Goal: Transaction & Acquisition: Book appointment/travel/reservation

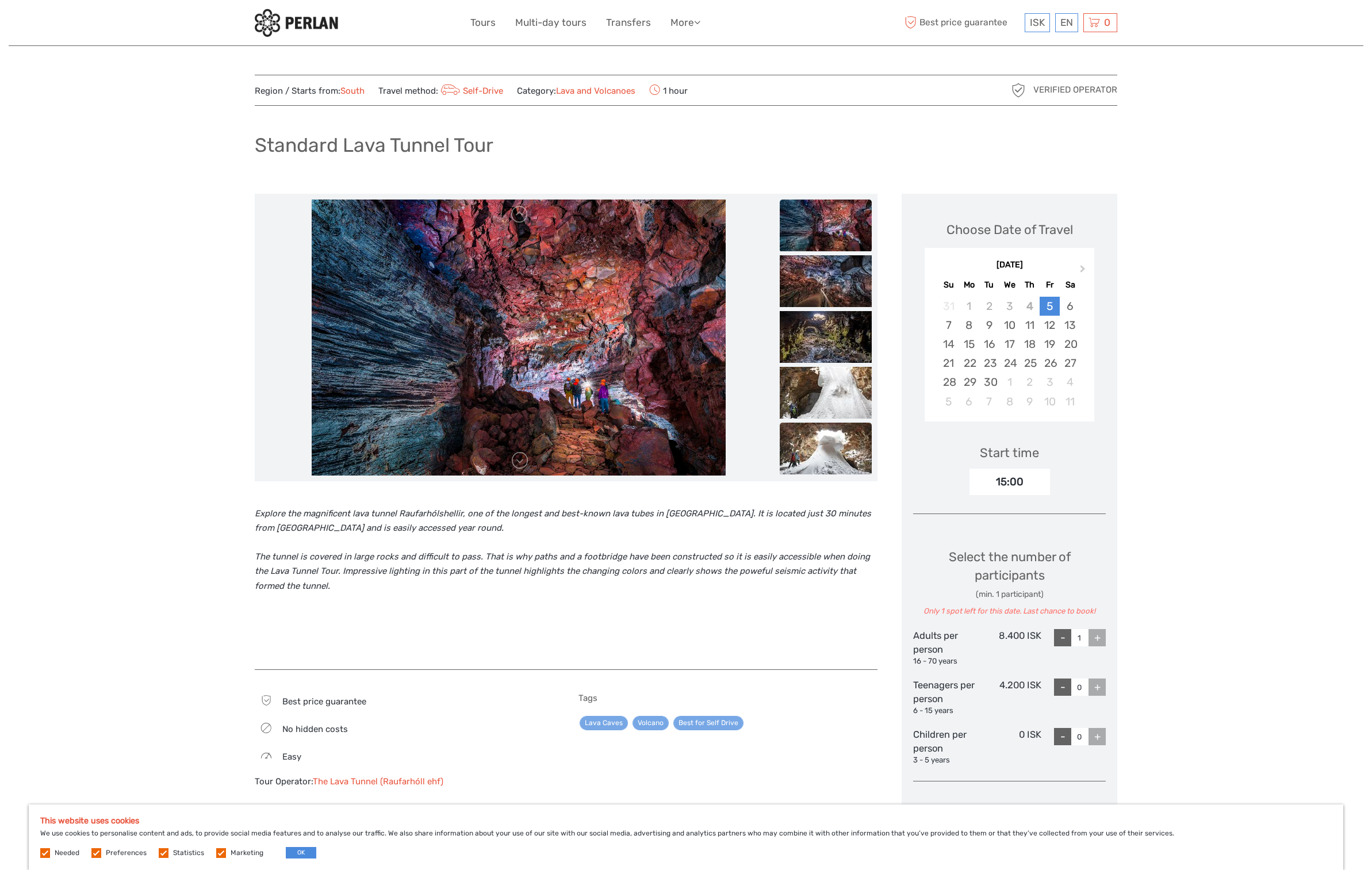
click at [829, 444] on img at bounding box center [826, 448] width 92 height 51
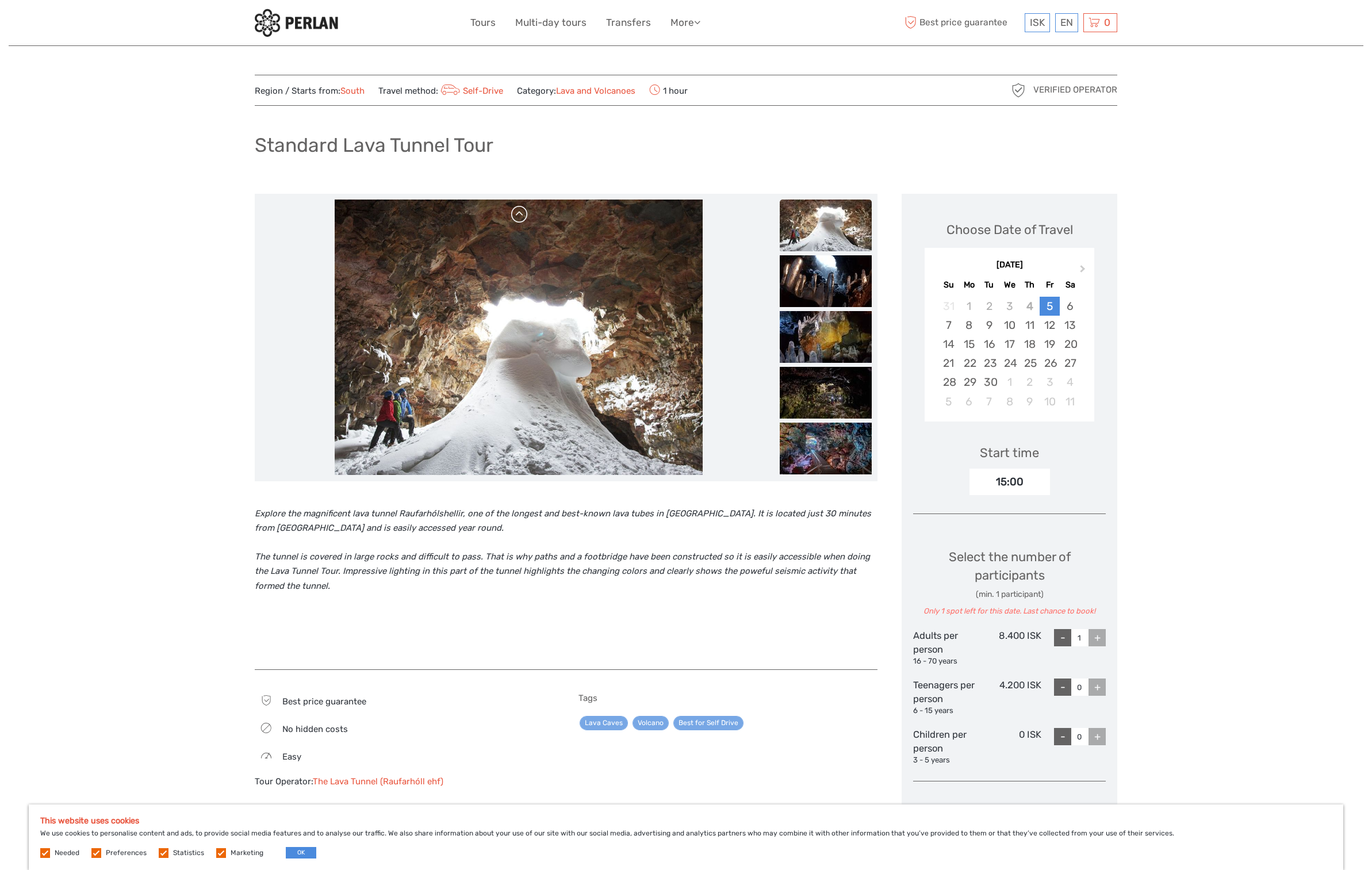
click at [519, 215] on link at bounding box center [520, 215] width 18 height 18
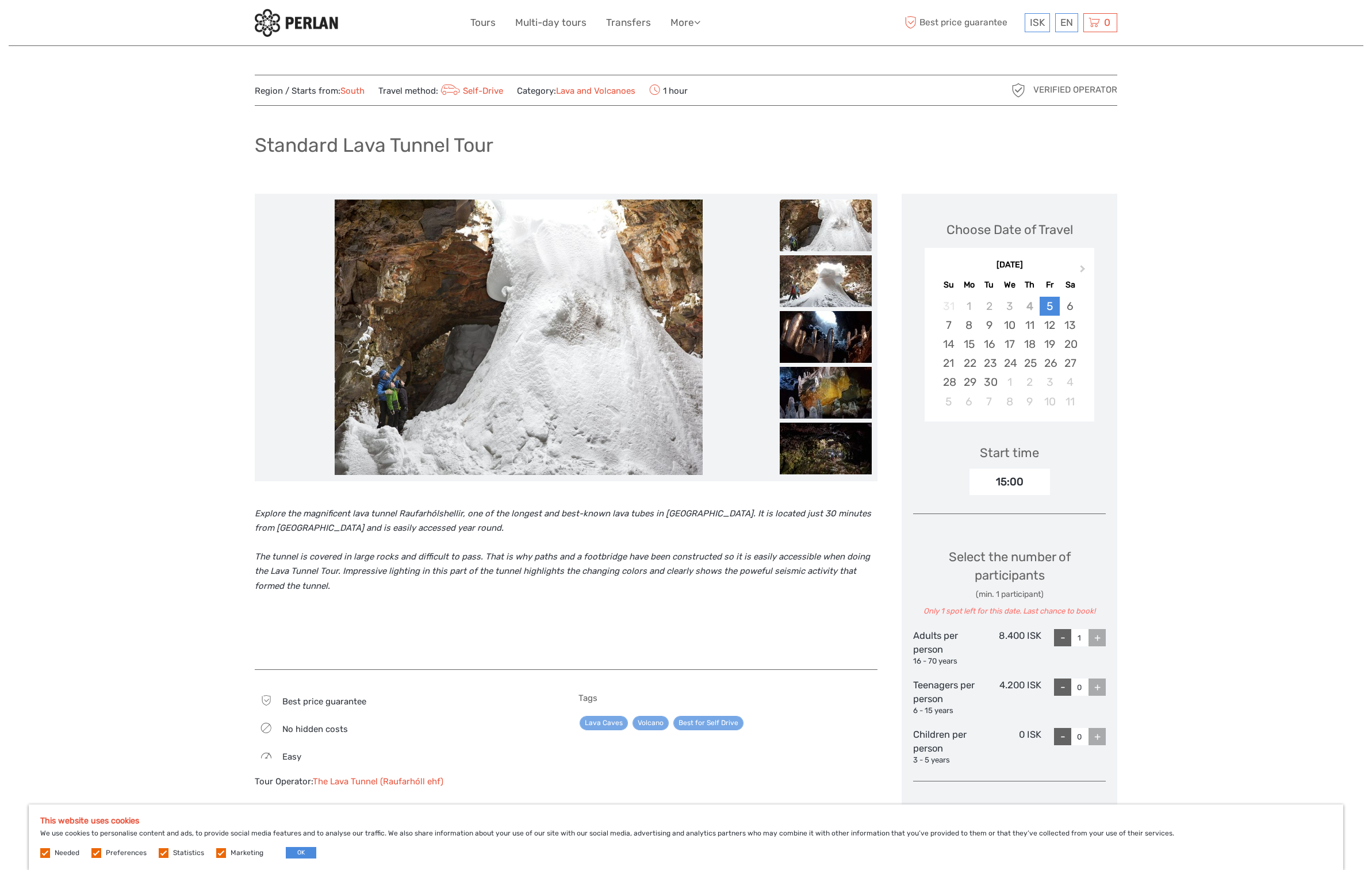
click at [519, 215] on link at bounding box center [520, 215] width 18 height 18
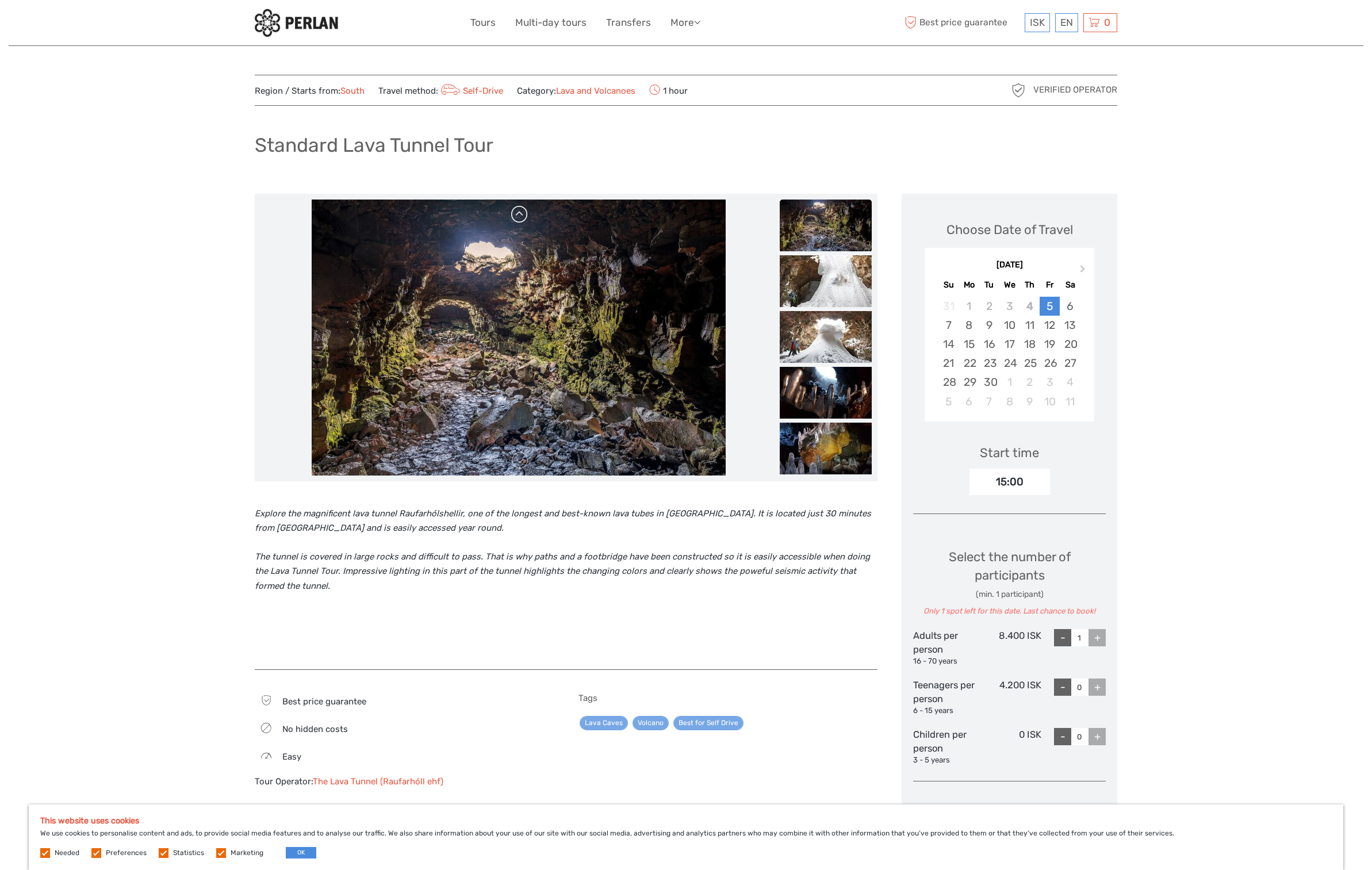
click at [519, 215] on link at bounding box center [520, 215] width 18 height 18
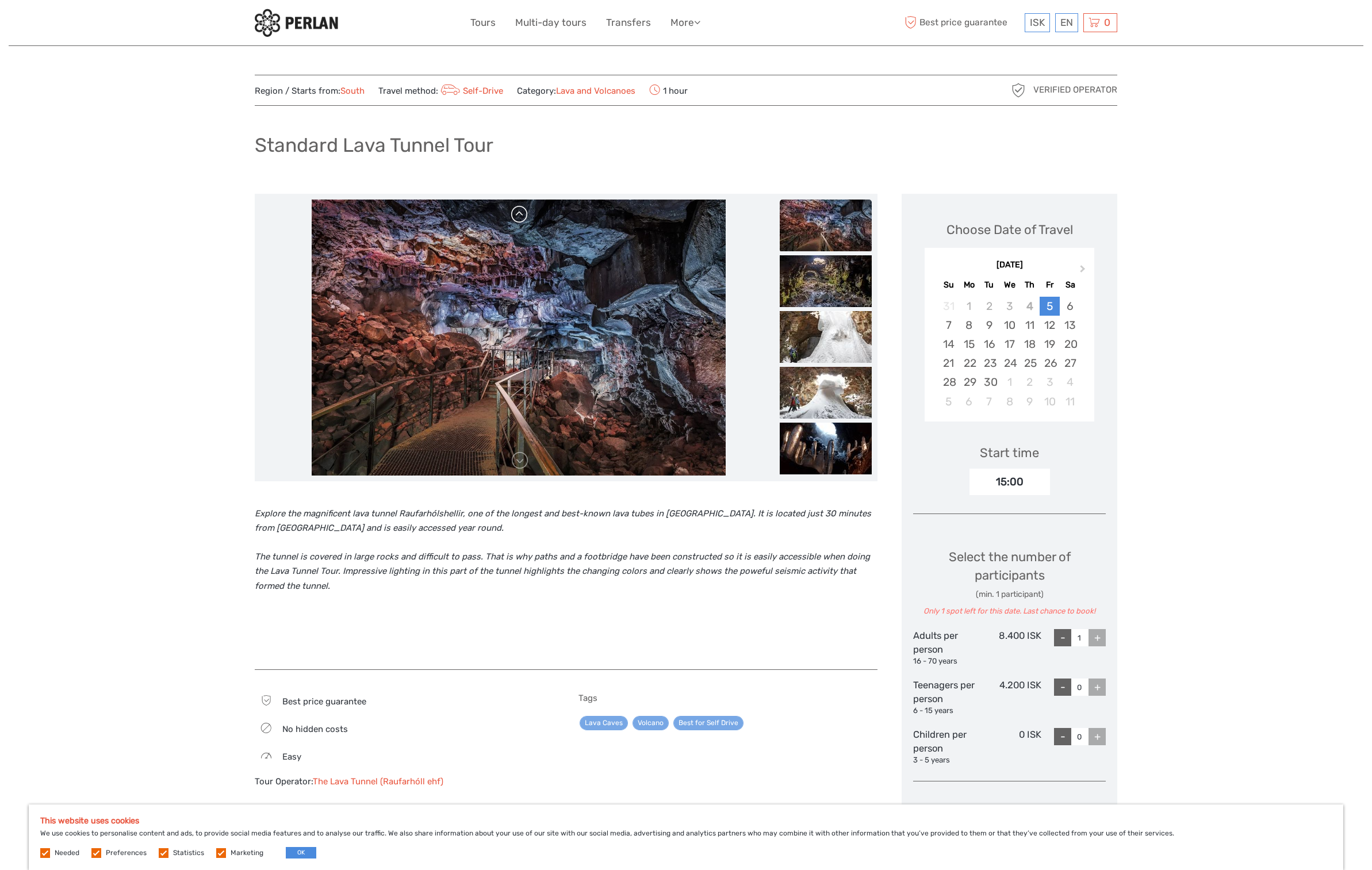
click at [520, 215] on link at bounding box center [520, 215] width 18 height 18
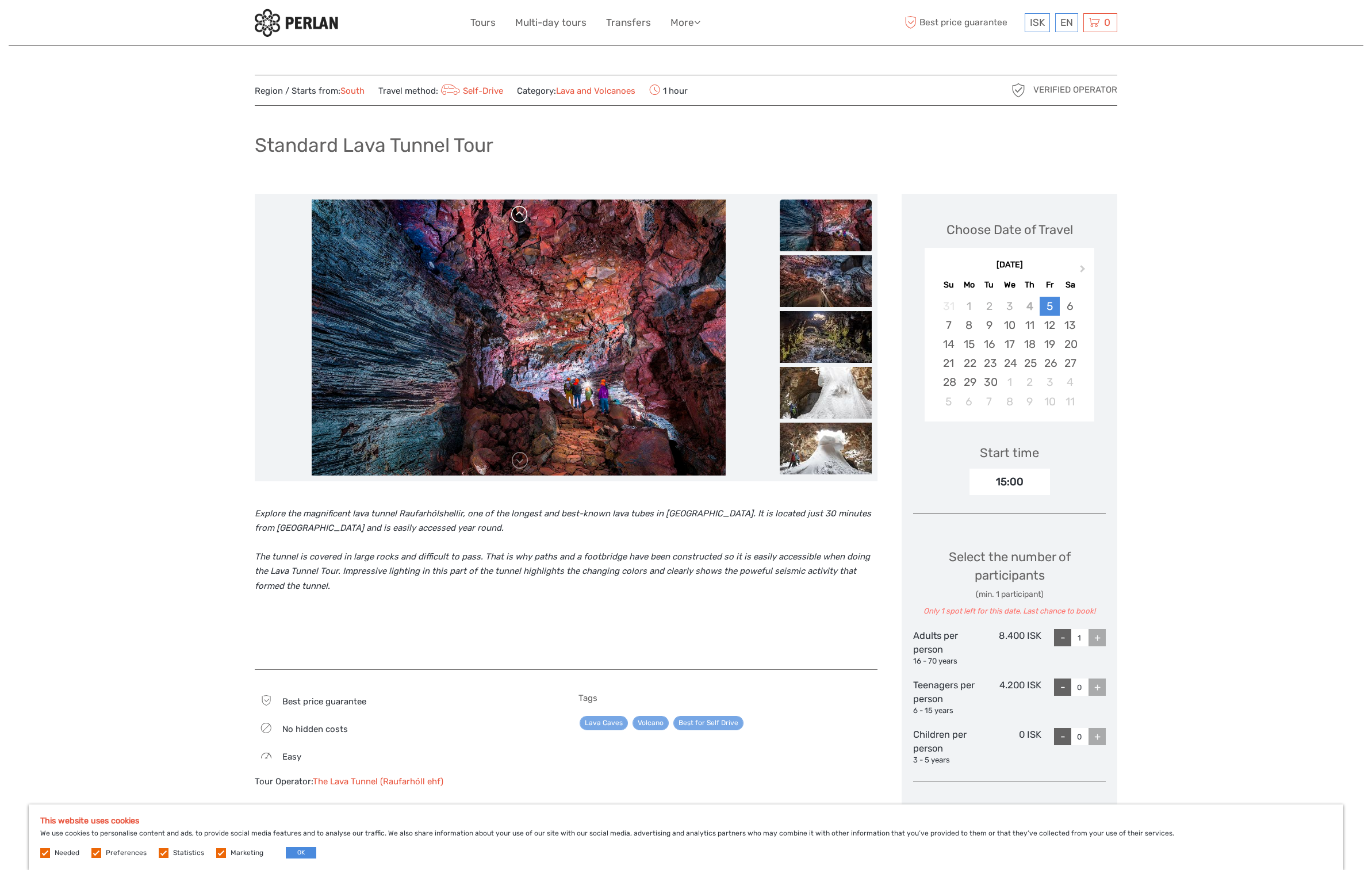
click at [520, 215] on link at bounding box center [520, 215] width 18 height 18
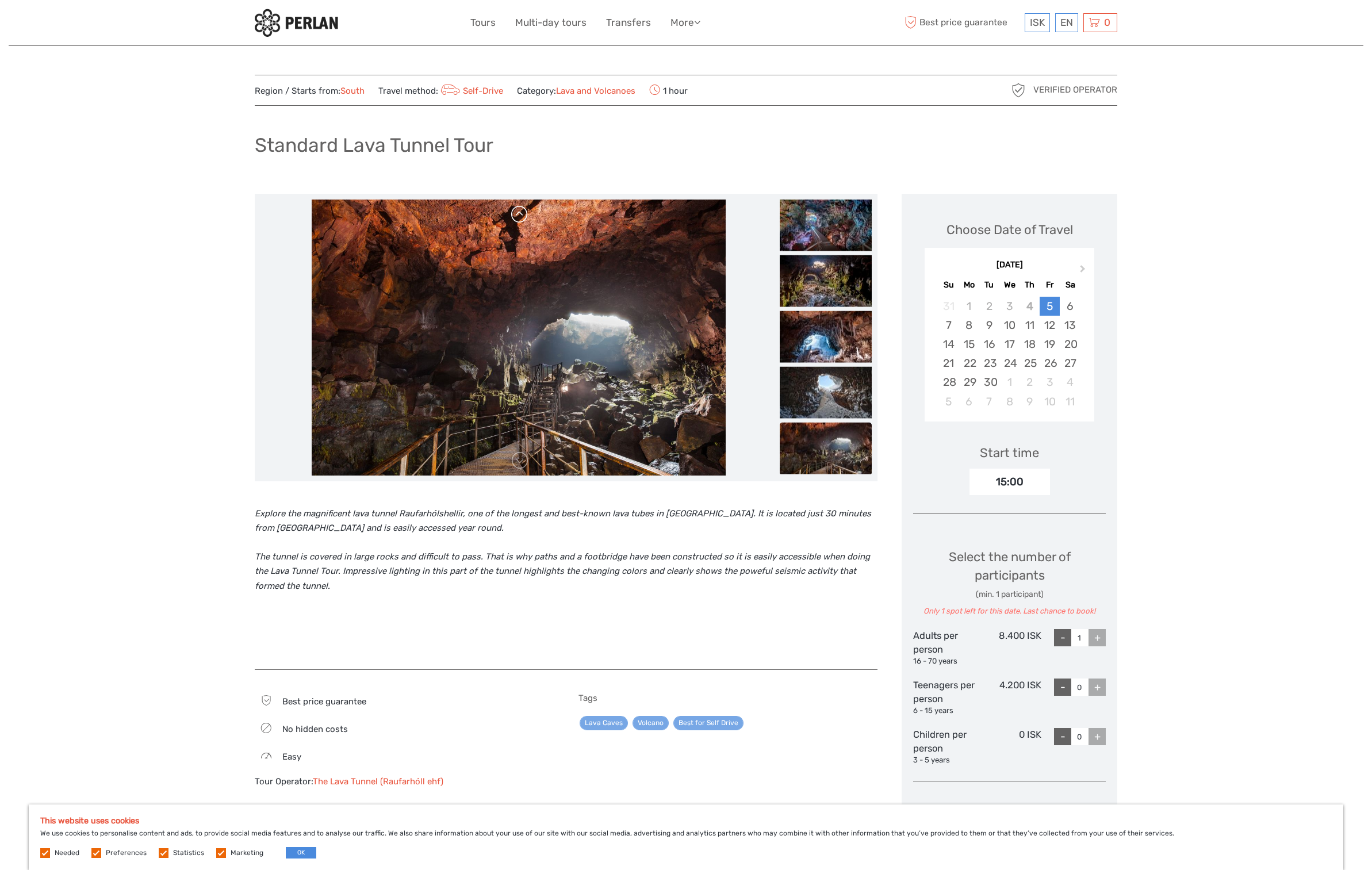
click at [520, 211] on link at bounding box center [520, 215] width 18 height 18
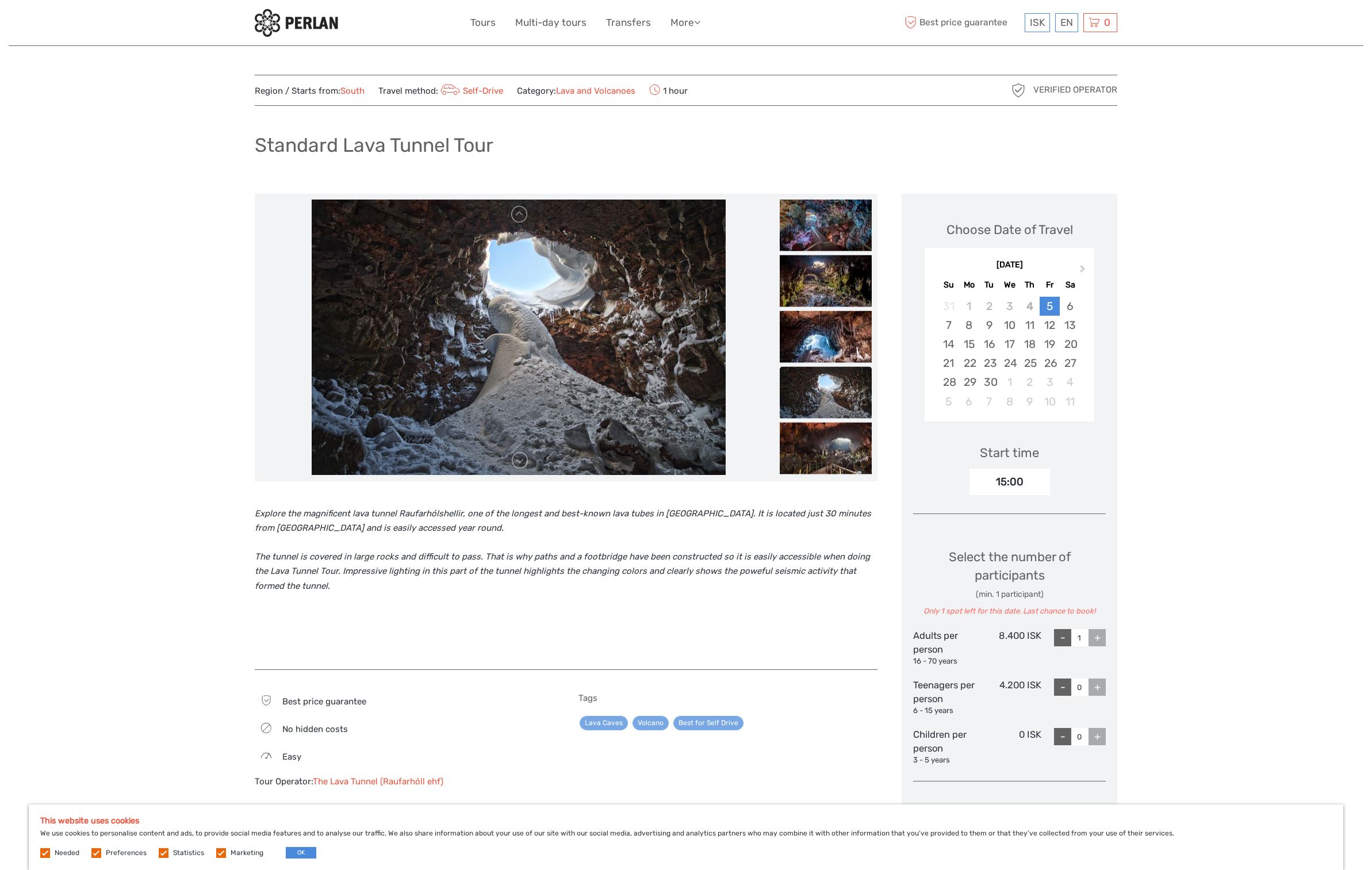
click at [1169, 218] on div "Region / Starts from: South Travel method: Self-Drive Category: Lava and Volcan…" at bounding box center [686, 706] width 1355 height 1412
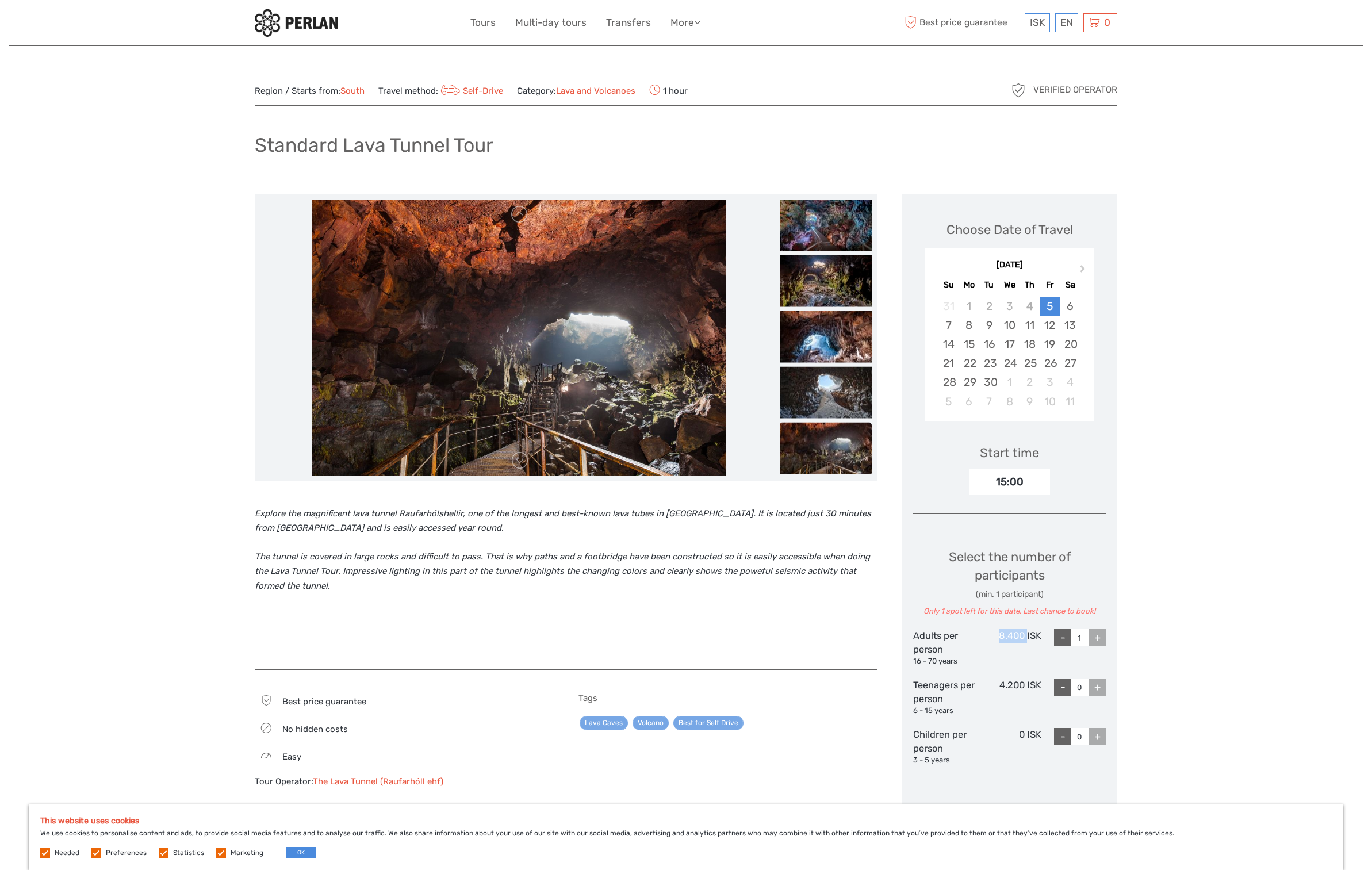
drag, startPoint x: 1000, startPoint y: 633, endPoint x: 1029, endPoint y: 639, distance: 29.6
click at [1027, 636] on div "8.400 ISK" at bounding box center [1009, 648] width 64 height 38
click at [1185, 667] on div "Region / Starts from: South Travel method: Self-Drive Category: Lava and Volcan…" at bounding box center [686, 706] width 1355 height 1412
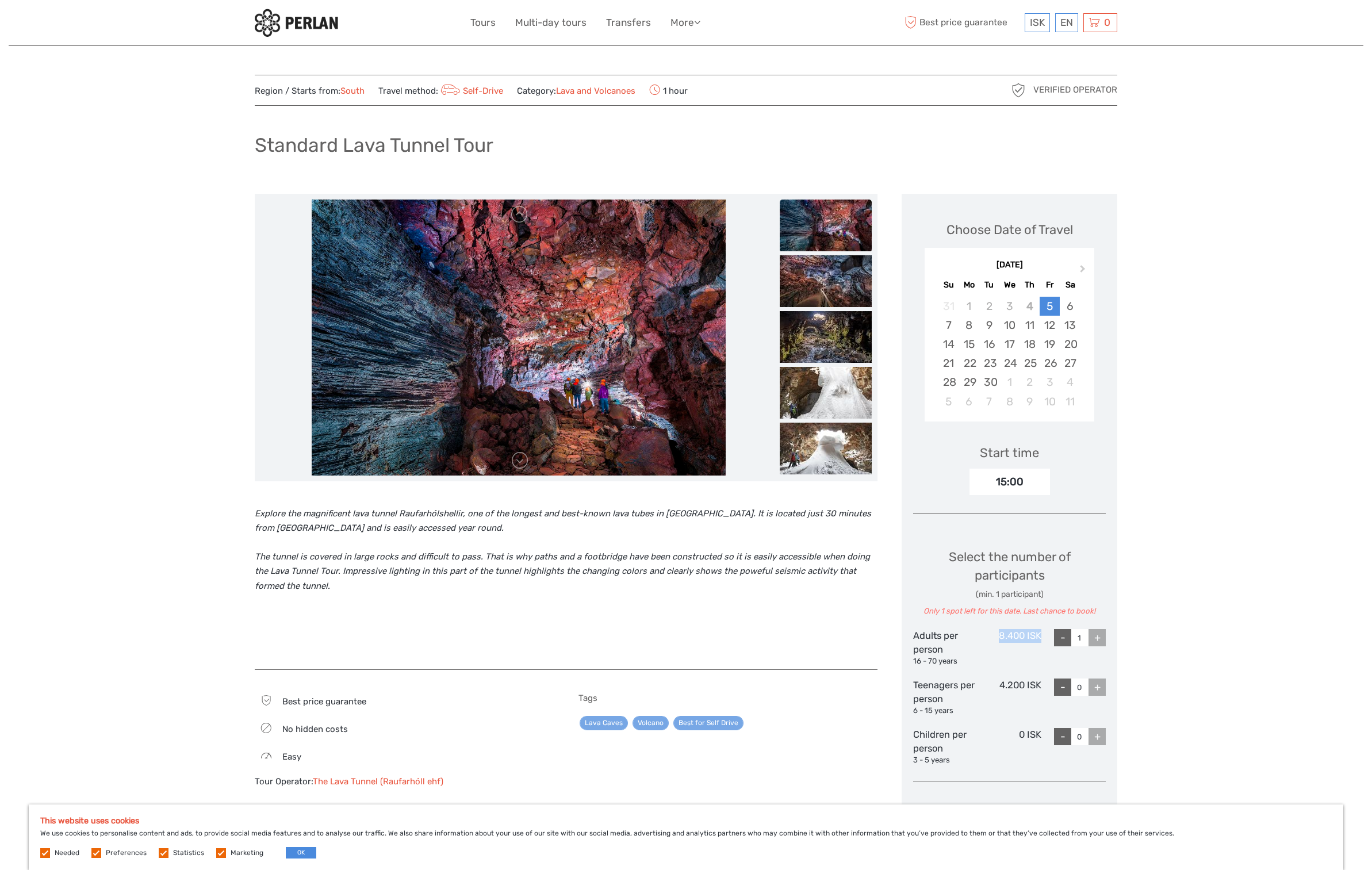
drag, startPoint x: 1006, startPoint y: 633, endPoint x: 1044, endPoint y: 636, distance: 38.1
click at [1042, 635] on div "Adults per person 16 - 70 years 8.400 ISK - 1 +" at bounding box center [1009, 648] width 193 height 38
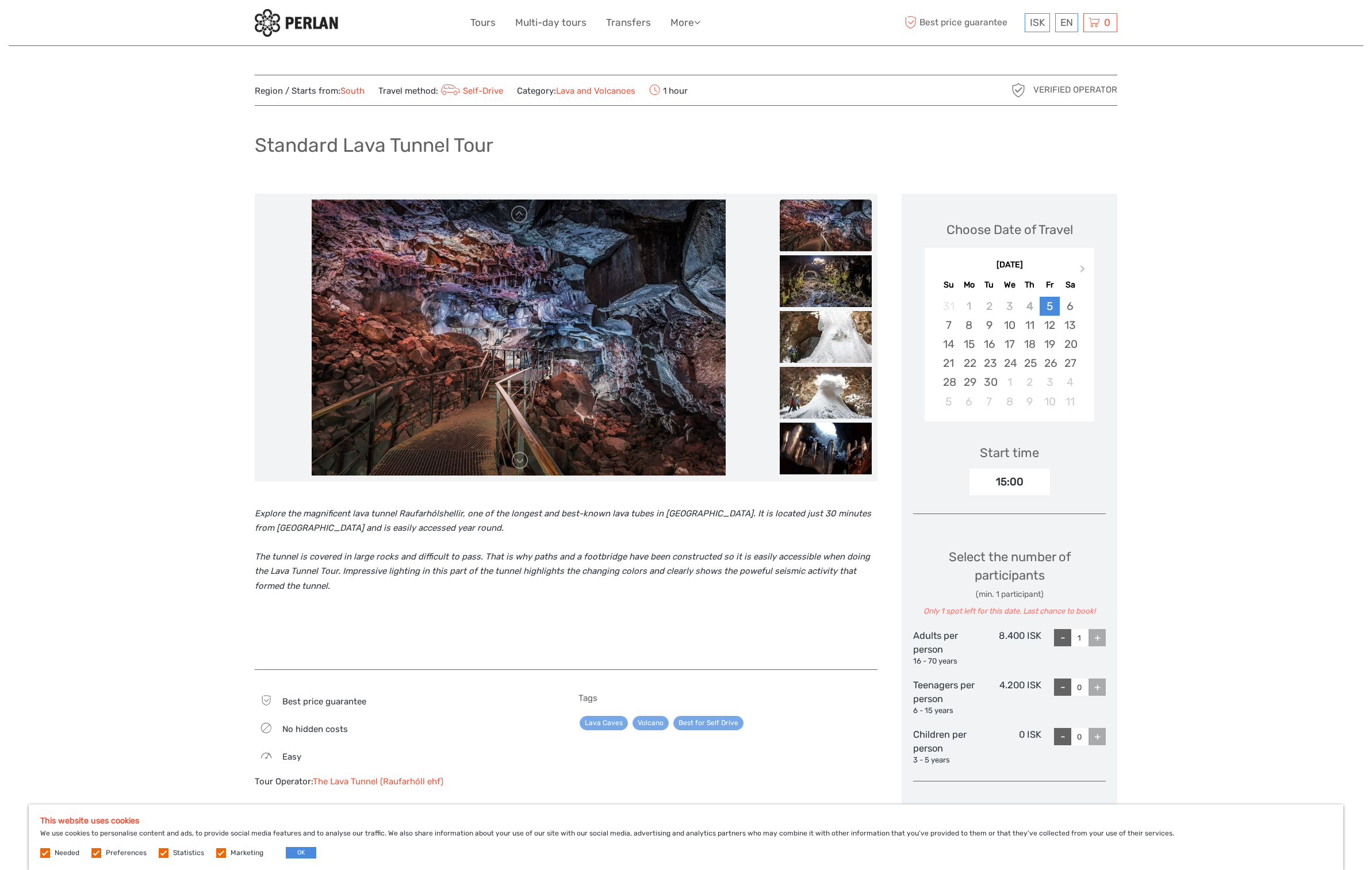
click at [1165, 630] on div "Region / Starts from: South Travel method: Self-Drive Category: Lava and Volcan…" at bounding box center [686, 706] width 1355 height 1412
click at [223, 311] on div "Region / Starts from: South Travel method: Self-Drive Category: Lava and Volcan…" at bounding box center [686, 706] width 1355 height 1412
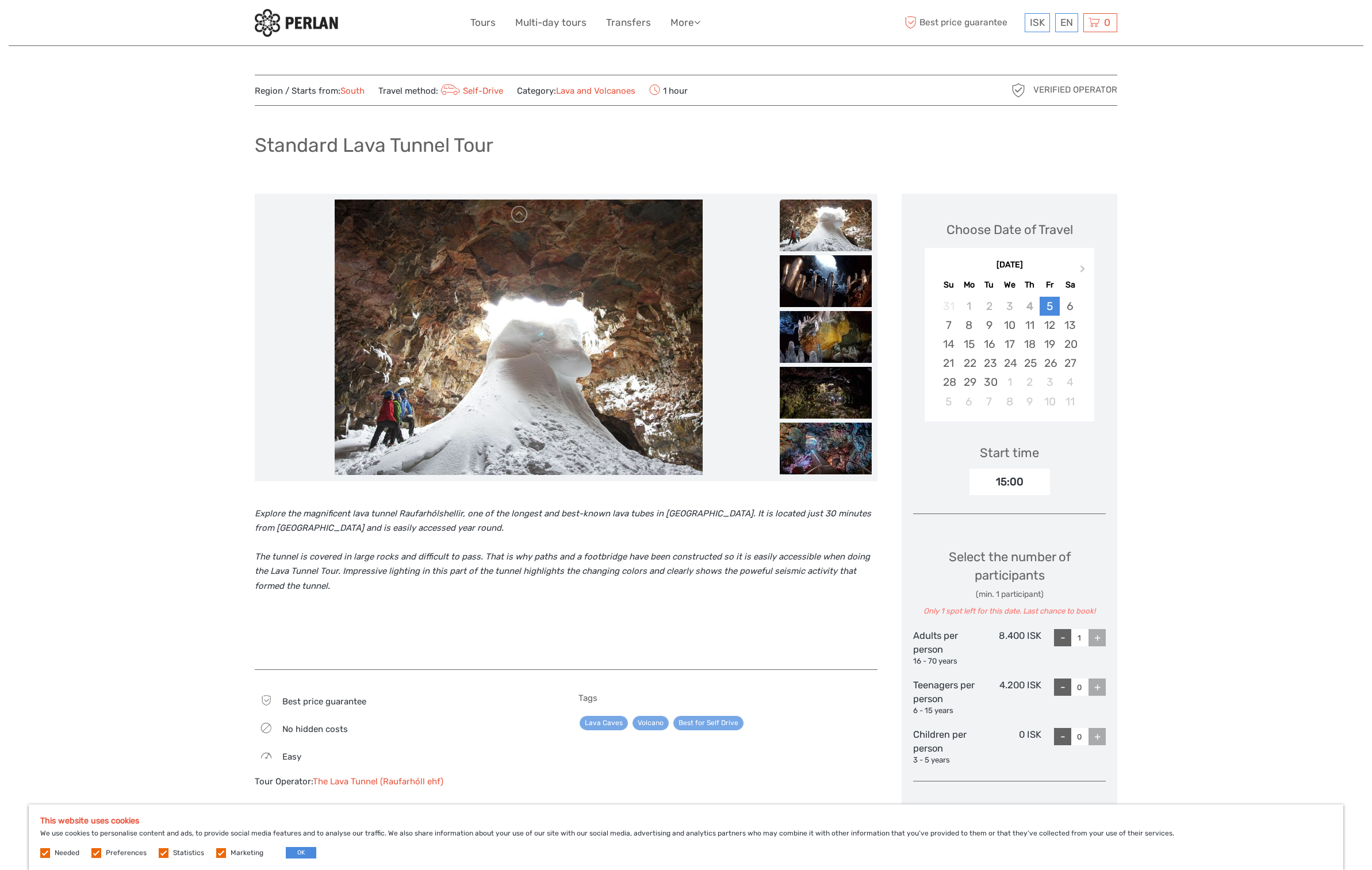
click at [1272, 686] on div "Region / Starts from: South Travel method: Self-Drive Category: Lava and Volcan…" at bounding box center [686, 706] width 1355 height 1412
drag, startPoint x: 1027, startPoint y: 631, endPoint x: 1040, endPoint y: 633, distance: 13.2
click at [1040, 633] on div "8.400 ISK" at bounding box center [1009, 648] width 64 height 38
click at [1042, 631] on div "- 1 +" at bounding box center [1073, 648] width 64 height 38
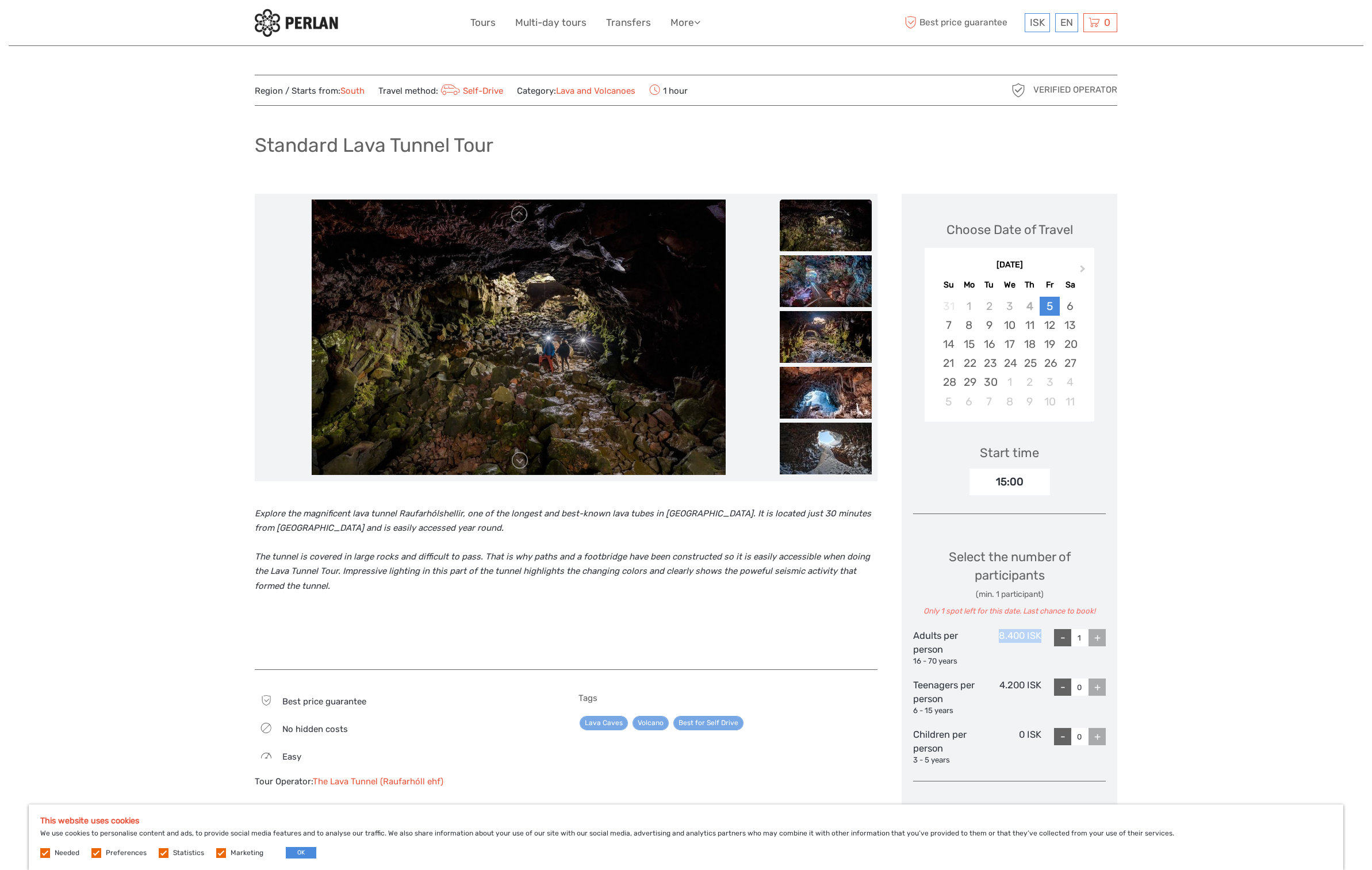
drag, startPoint x: 1018, startPoint y: 633, endPoint x: 1054, endPoint y: 633, distance: 36.0
click at [1053, 633] on div "Adults per person 16 - 70 years 8.400 ISK - 1 +" at bounding box center [1009, 648] width 193 height 38
click at [1194, 642] on div "Region / Starts from: South Travel method: Self-Drive Category: Lava and Volcan…" at bounding box center [686, 706] width 1355 height 1412
click at [518, 460] on link at bounding box center [520, 460] width 18 height 18
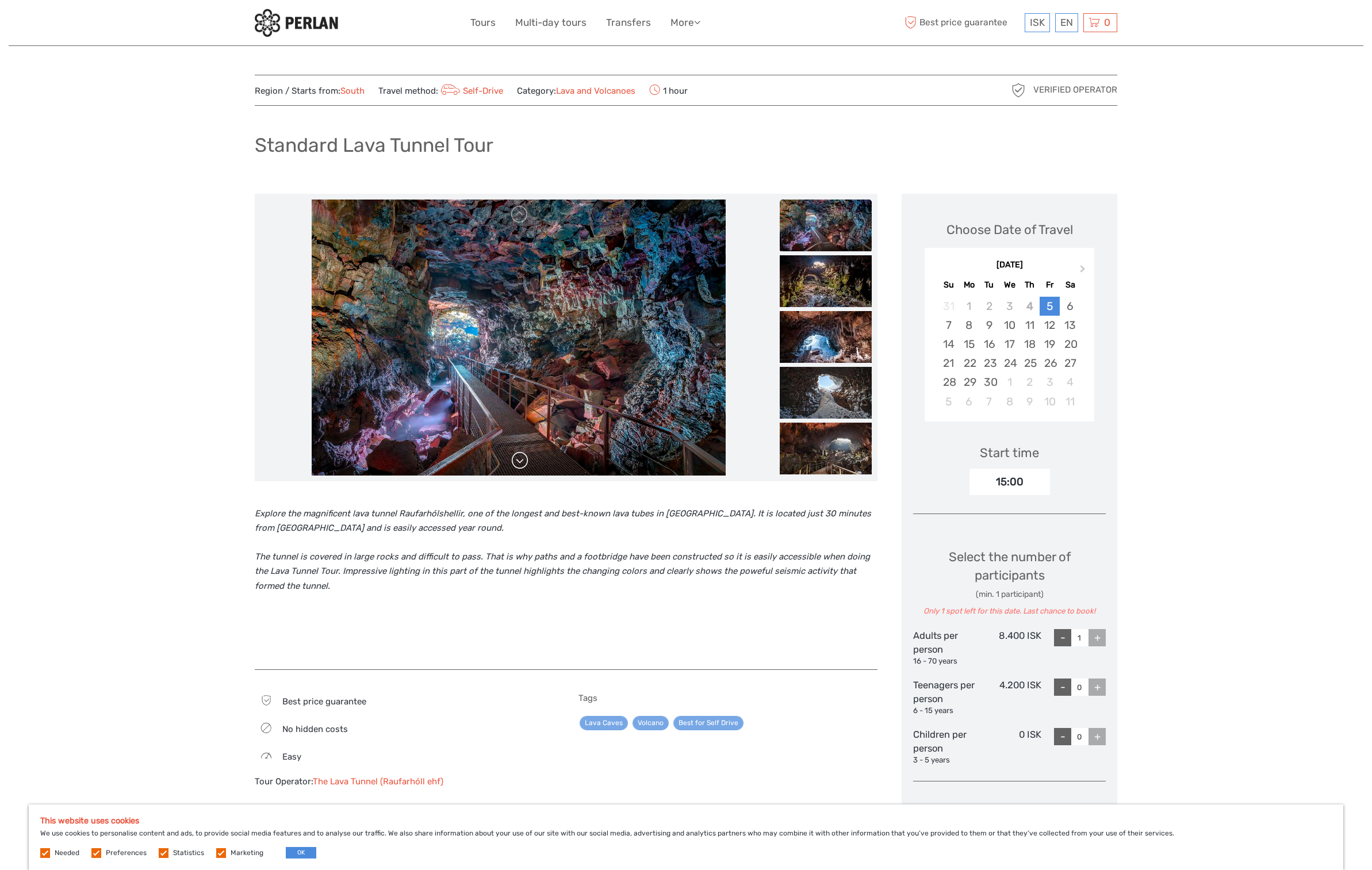
click at [518, 460] on link at bounding box center [520, 460] width 18 height 18
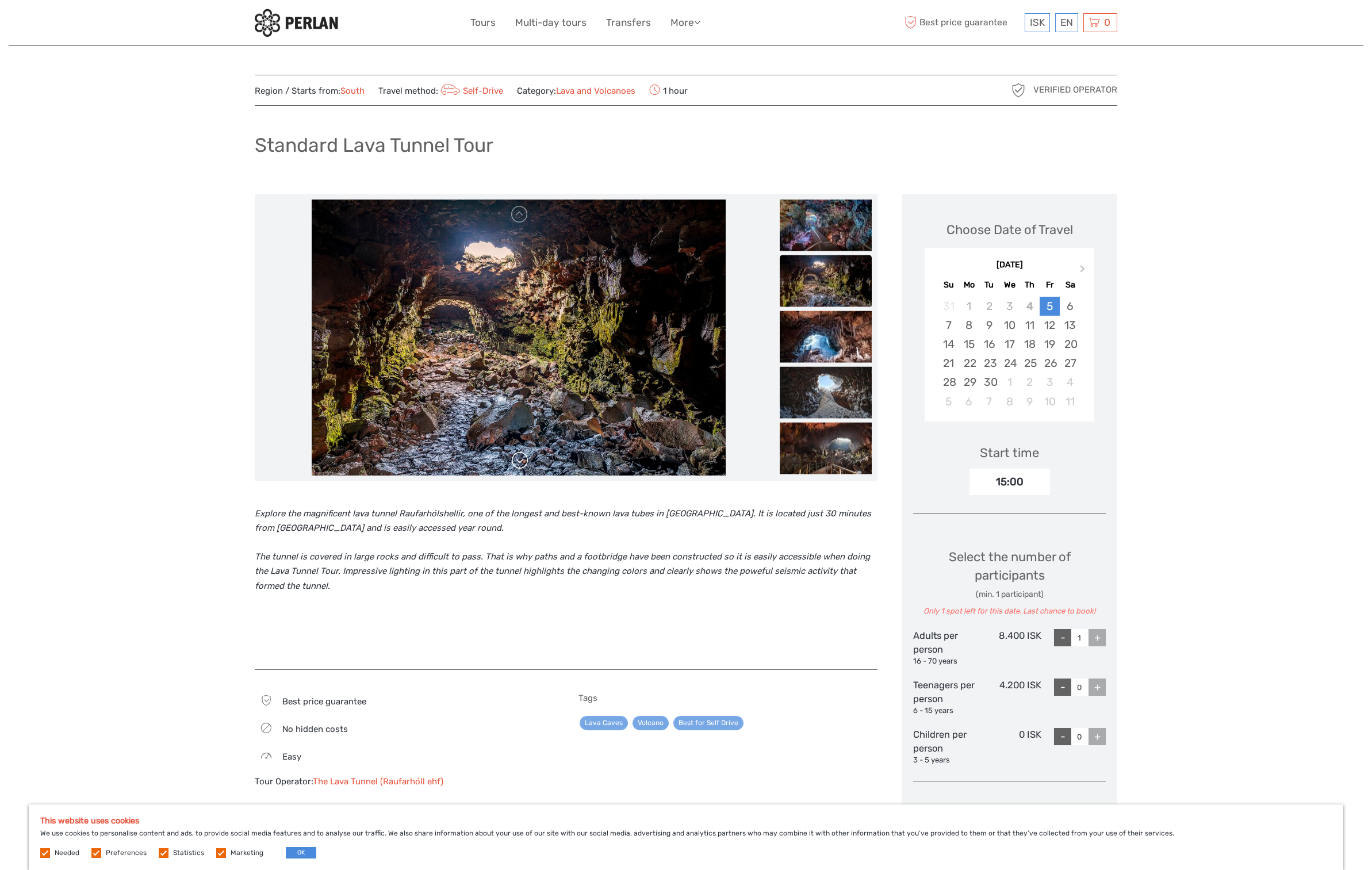
click at [518, 460] on link at bounding box center [520, 460] width 18 height 18
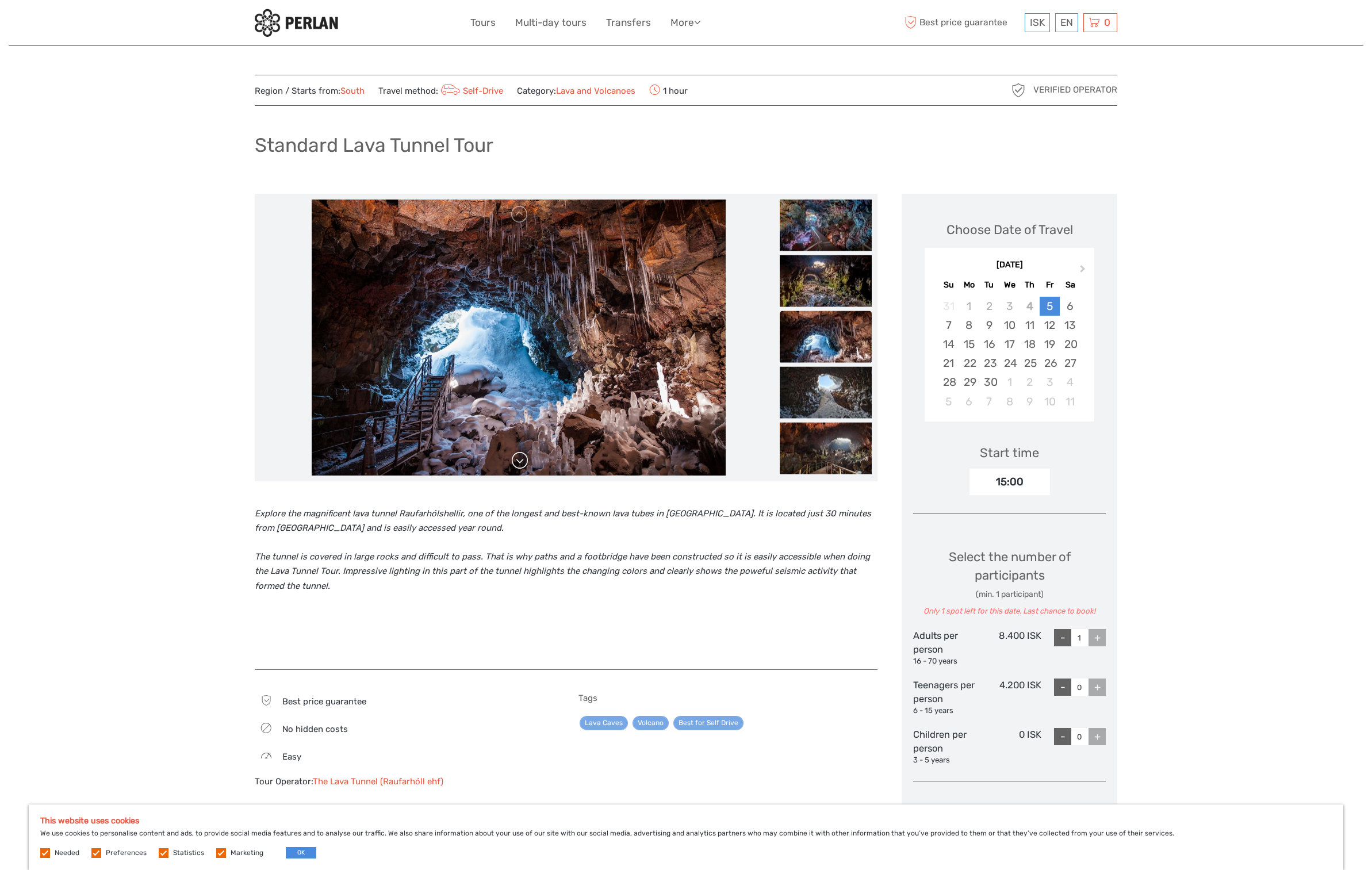
scroll to position [1, 0]
click at [518, 460] on link at bounding box center [520, 460] width 18 height 18
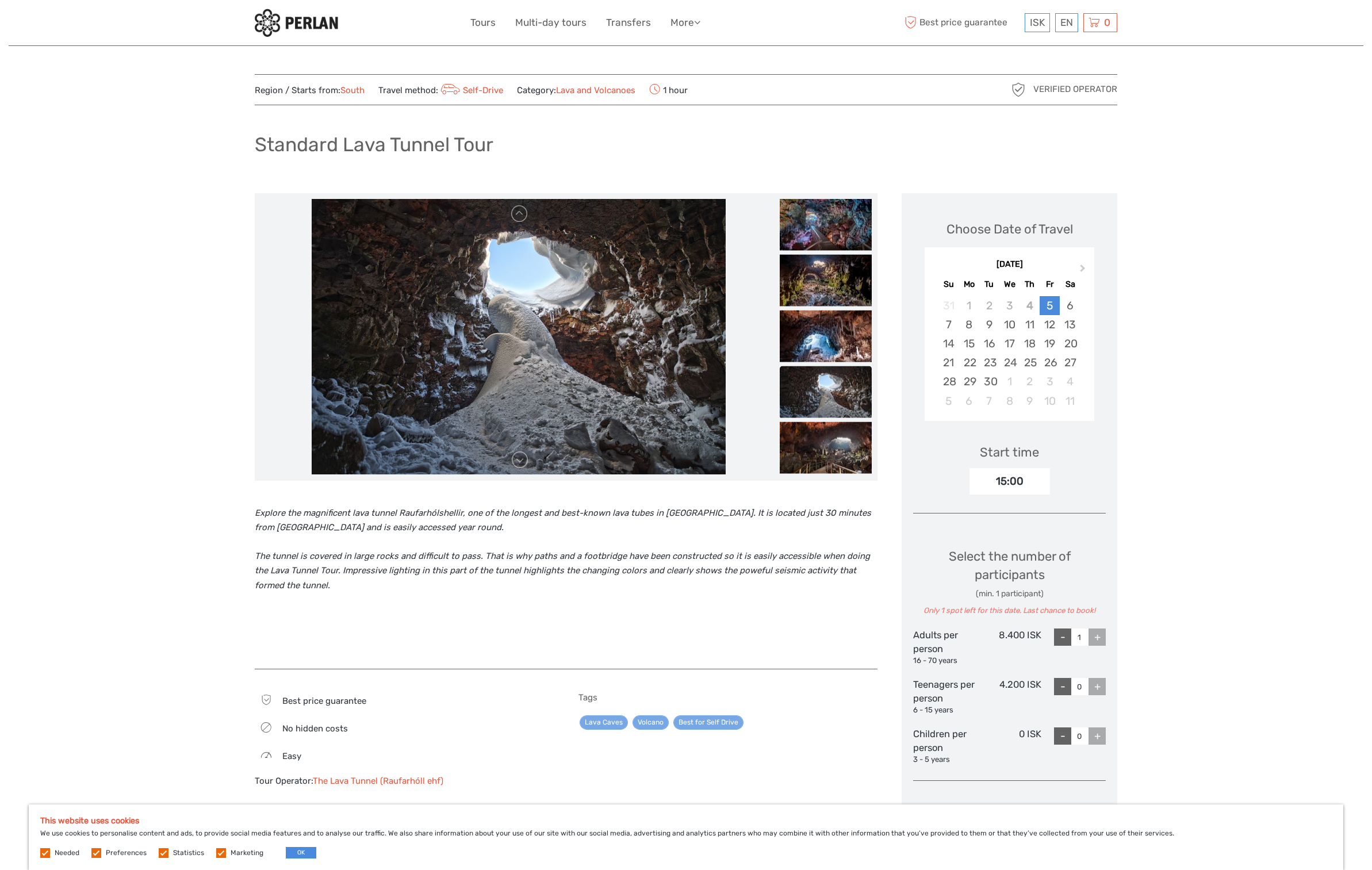
drag, startPoint x: 197, startPoint y: 136, endPoint x: 196, endPoint y: 142, distance: 6.1
click at [196, 136] on div "Region / Starts from: South Travel method: Self-Drive Category: Lava and Volcan…" at bounding box center [686, 705] width 1355 height 1412
click at [537, 23] on link "Multi-day tours" at bounding box center [551, 23] width 71 height 17
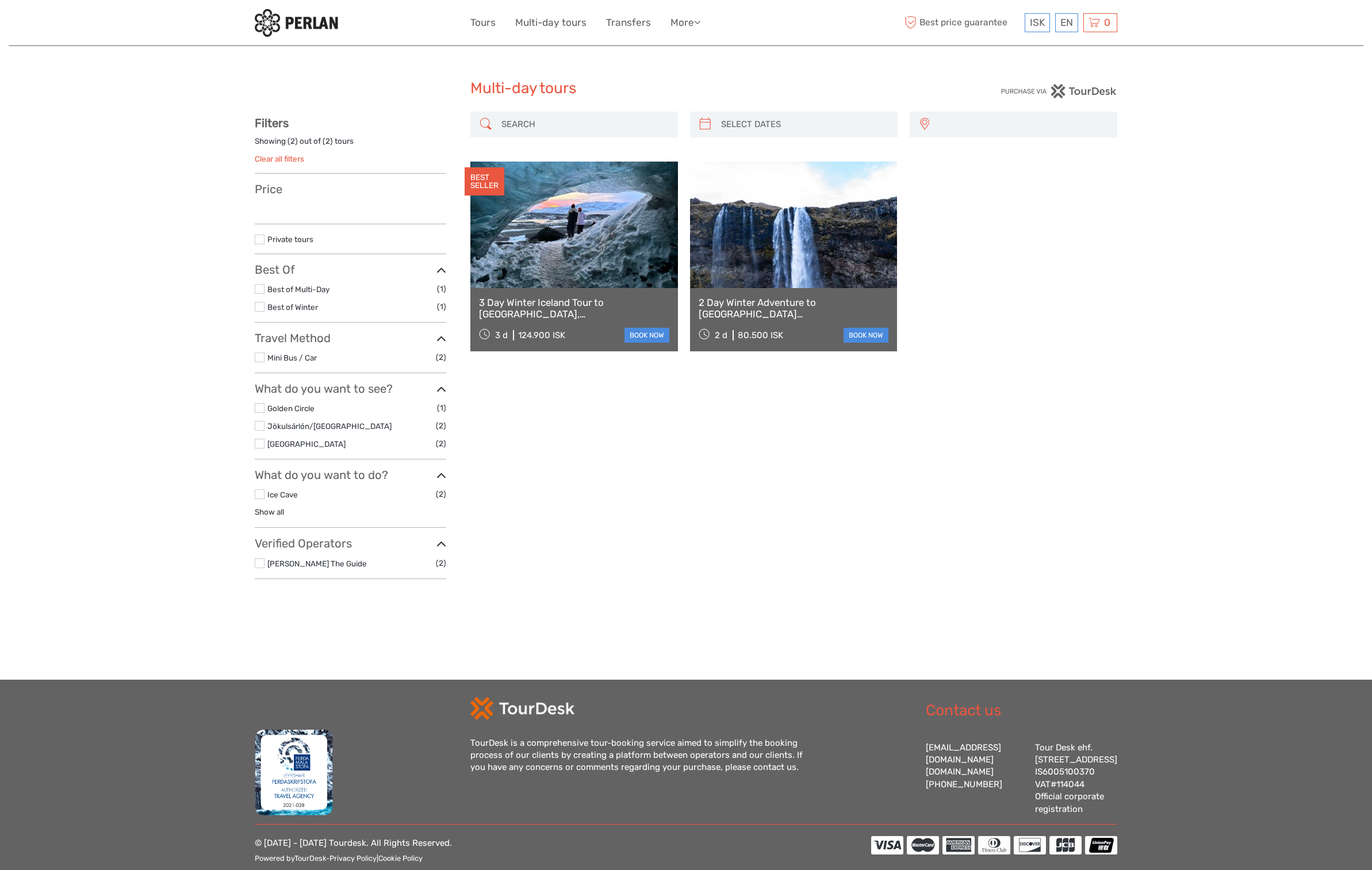
select select
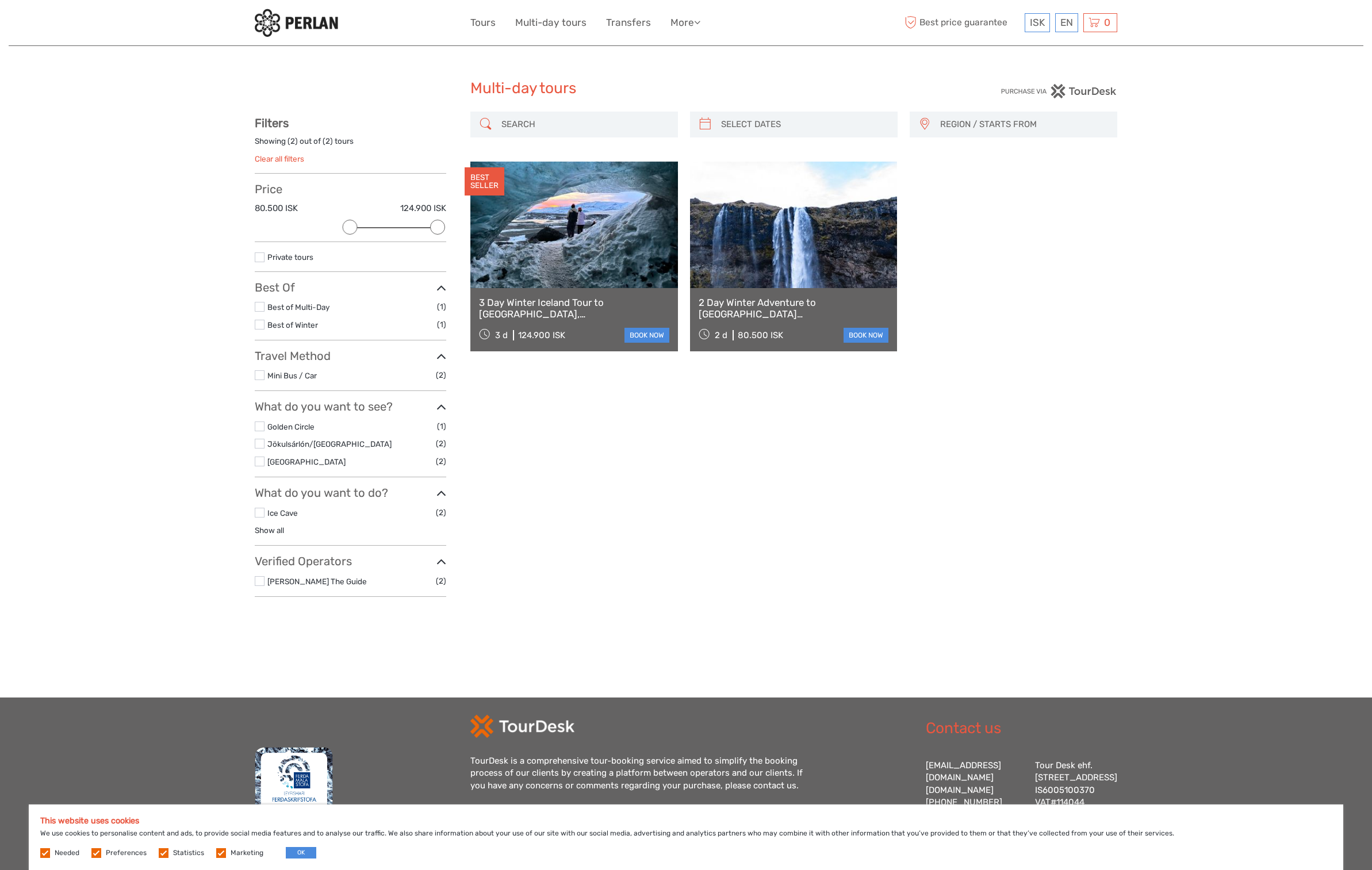
click at [583, 237] on link at bounding box center [574, 224] width 208 height 126
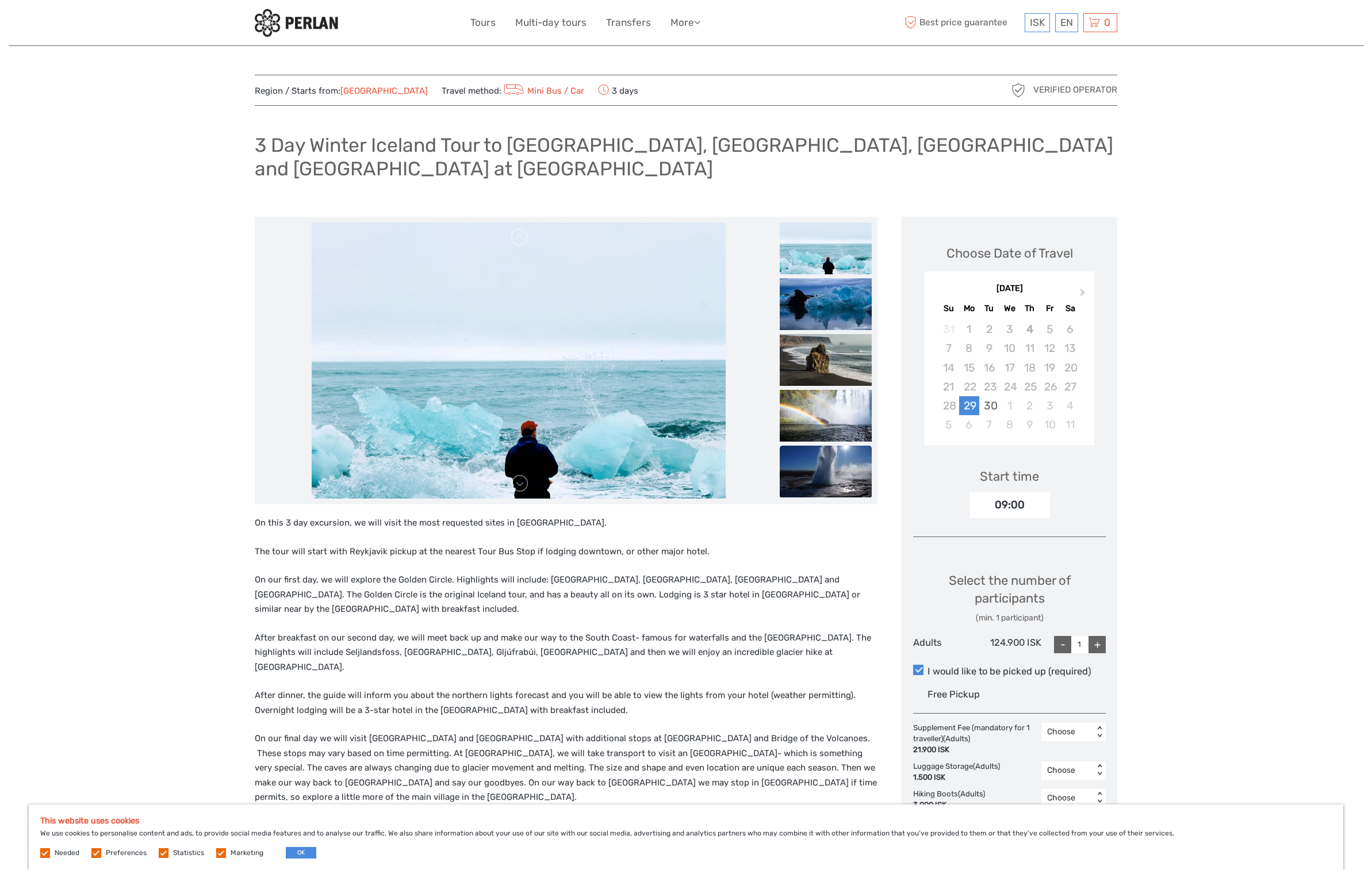
click at [831, 466] on img at bounding box center [826, 472] width 92 height 51
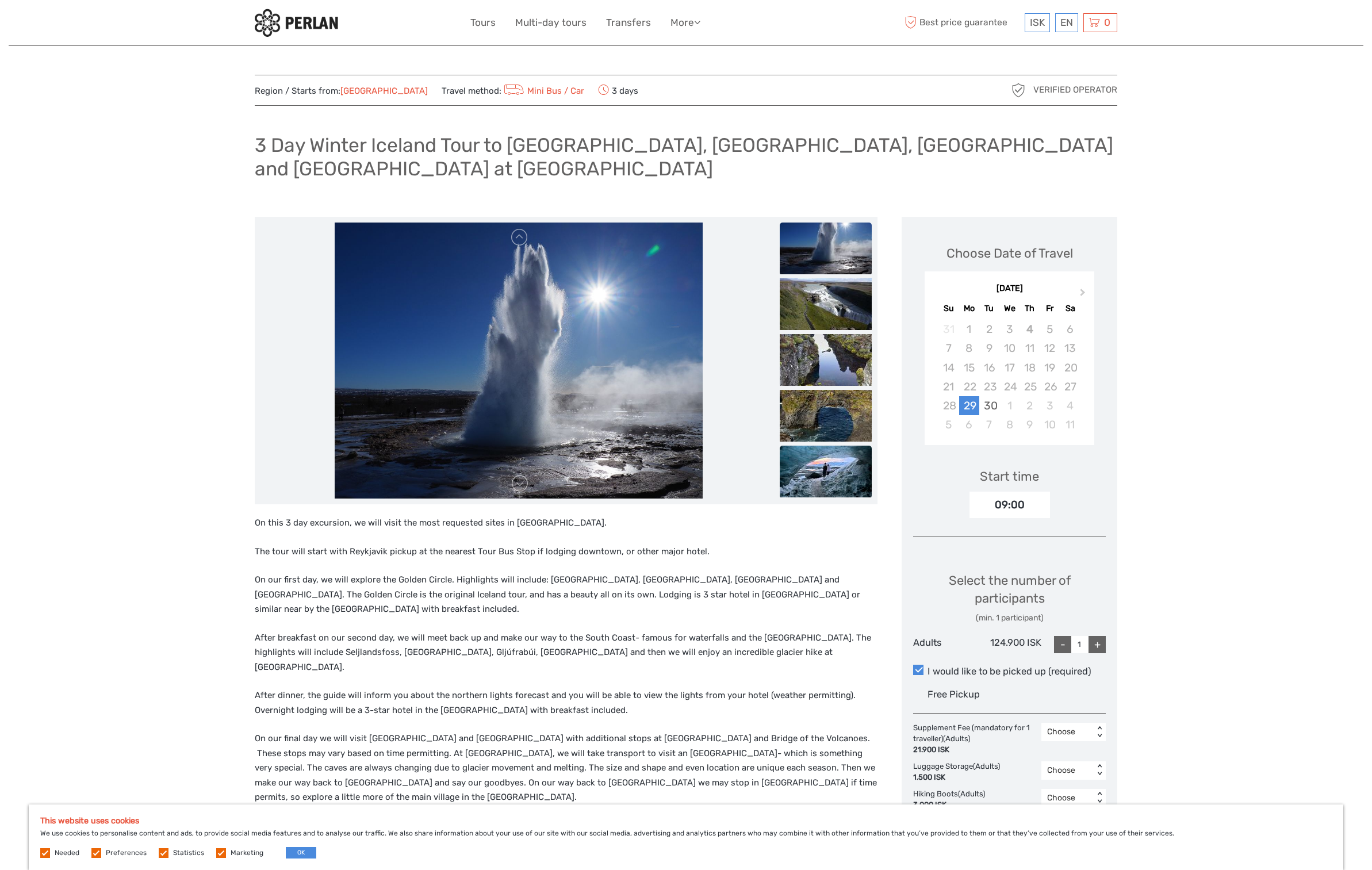
click at [827, 404] on img at bounding box center [826, 416] width 92 height 51
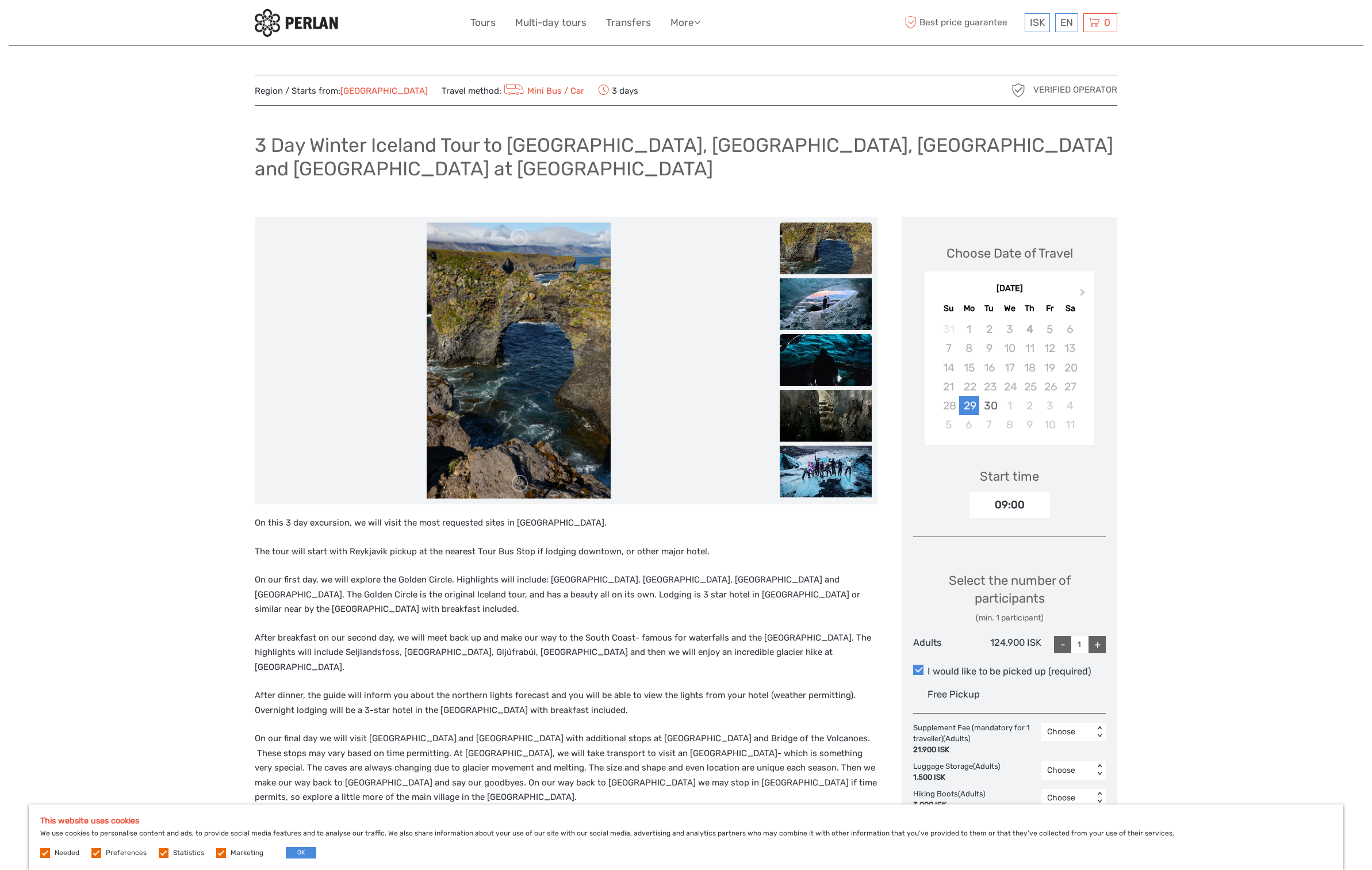
click at [835, 349] on img at bounding box center [826, 360] width 92 height 51
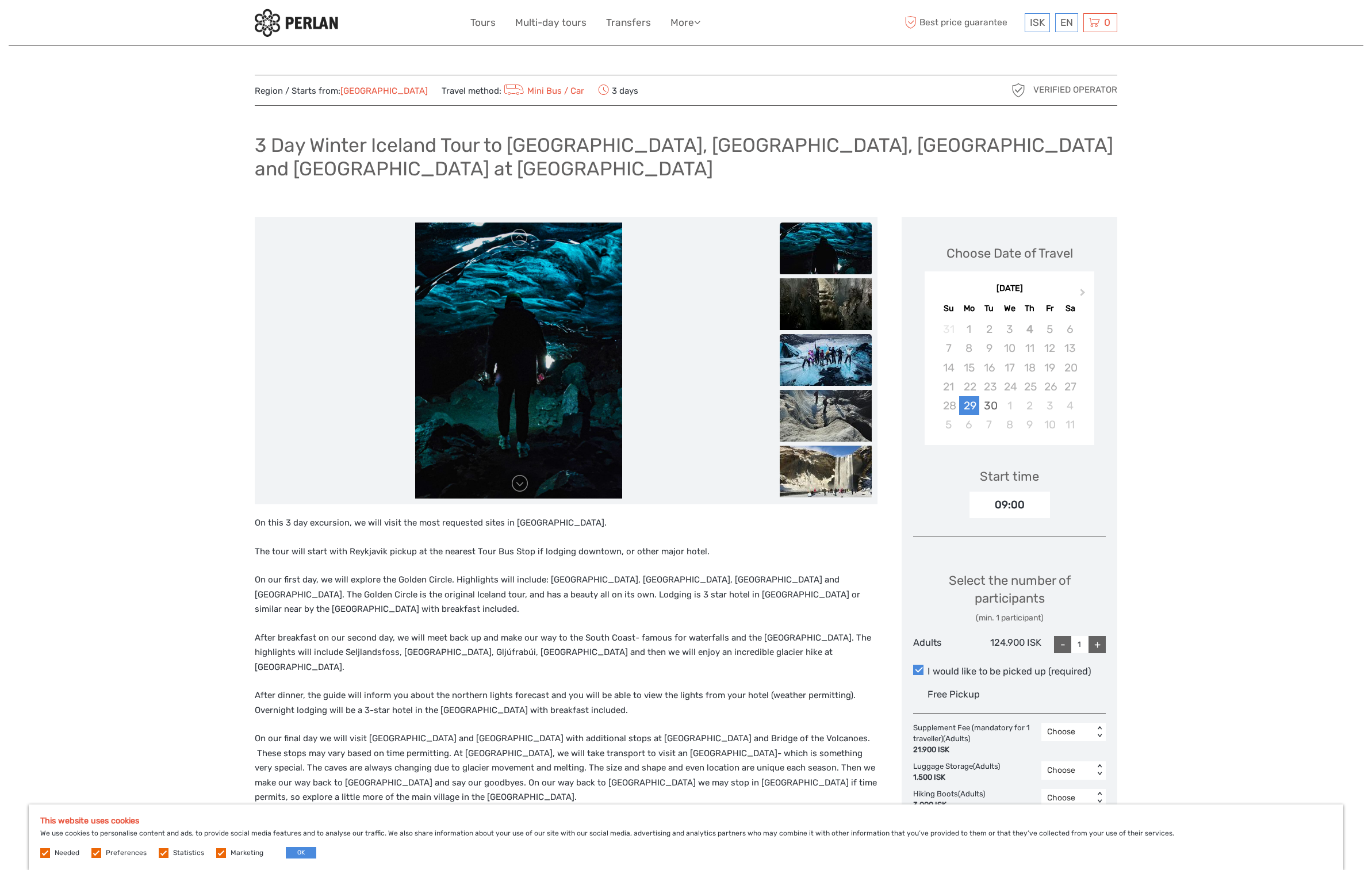
click at [822, 364] on img at bounding box center [826, 360] width 92 height 51
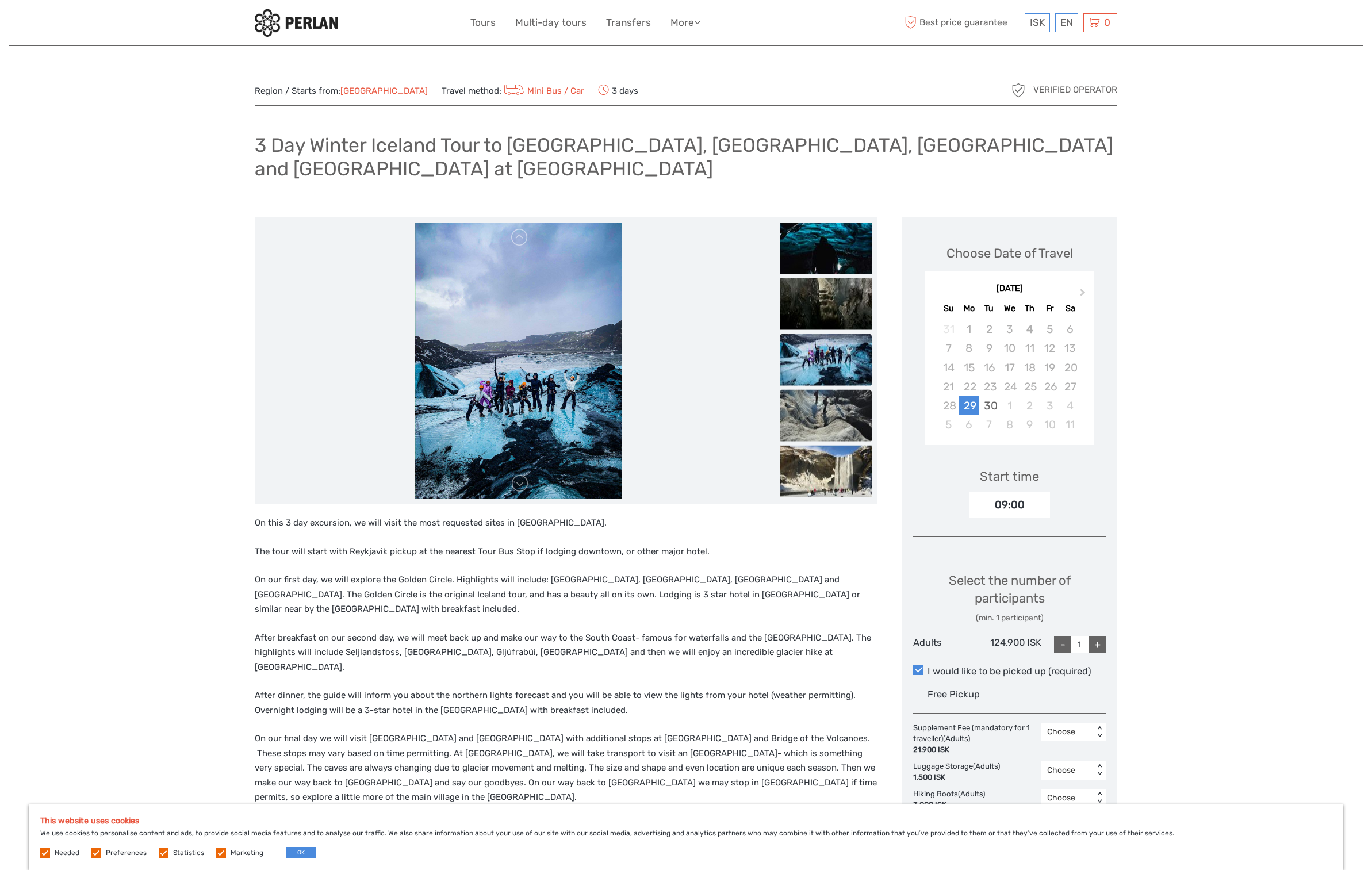
drag, startPoint x: 827, startPoint y: 400, endPoint x: 822, endPoint y: 410, distance: 11.2
click at [827, 400] on img at bounding box center [826, 416] width 92 height 51
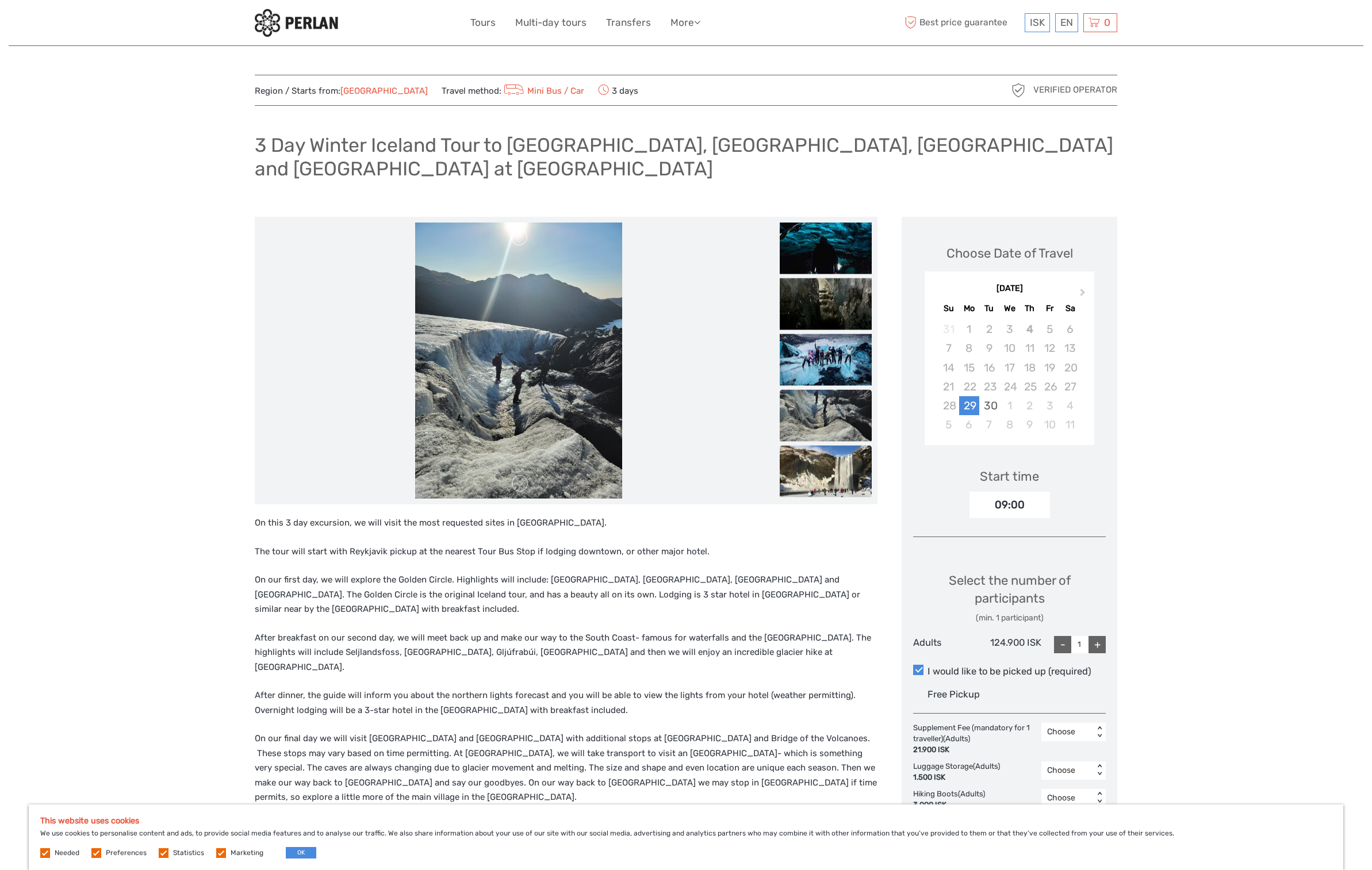
click at [825, 460] on img at bounding box center [826, 472] width 92 height 51
